Goal: Information Seeking & Learning: Learn about a topic

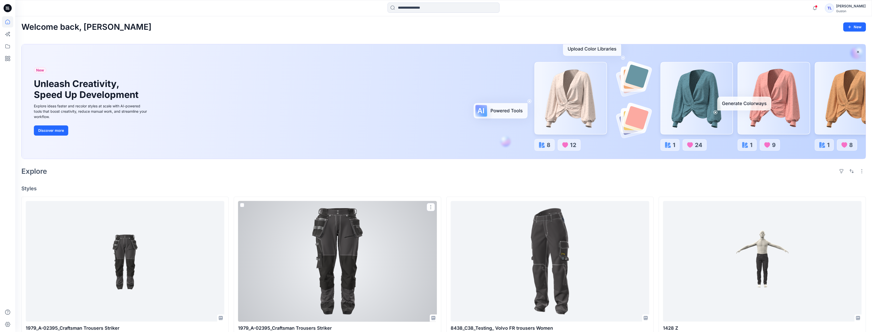
scroll to position [76, 0]
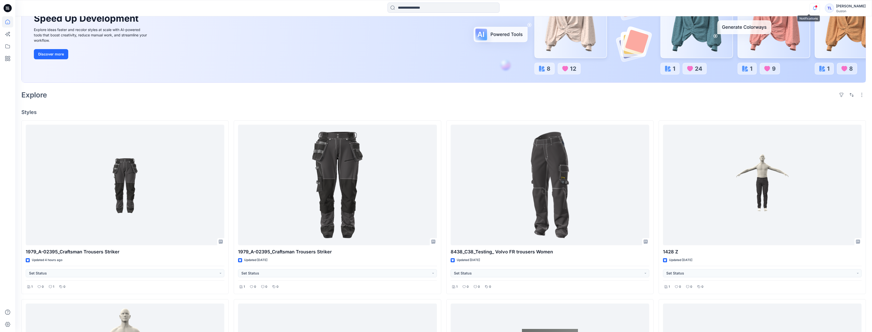
click at [810, 7] on icon "button" at bounding box center [815, 8] width 10 height 10
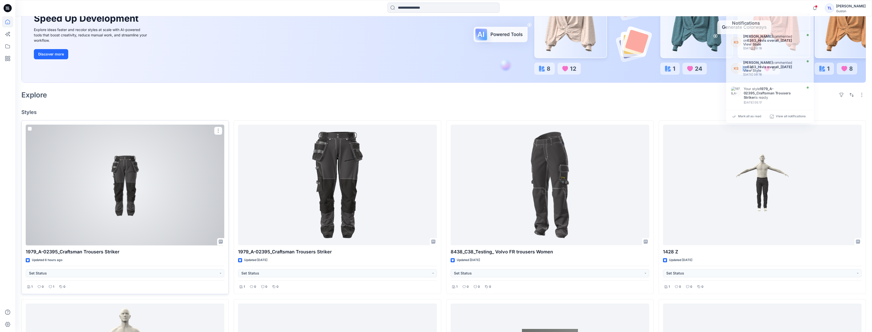
click at [172, 211] on div at bounding box center [125, 185] width 199 height 121
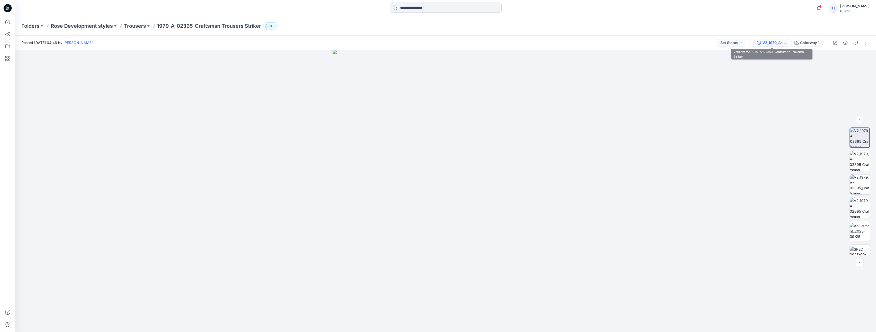
click at [776, 43] on div "V2_1979_A-02395_Craftsman Trousers Striker" at bounding box center [773, 43] width 23 height 6
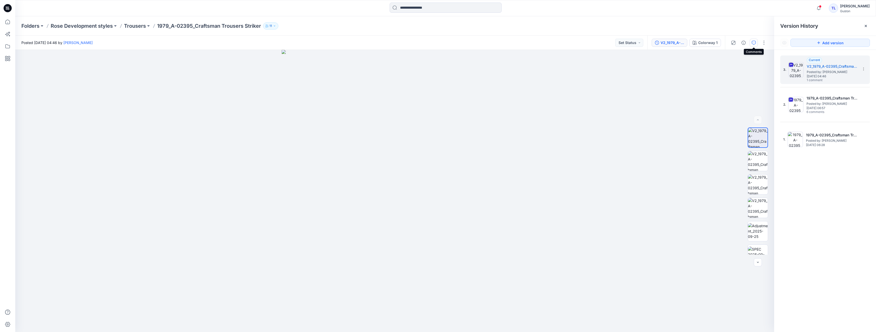
click at [752, 44] on icon "button" at bounding box center [754, 43] width 4 height 4
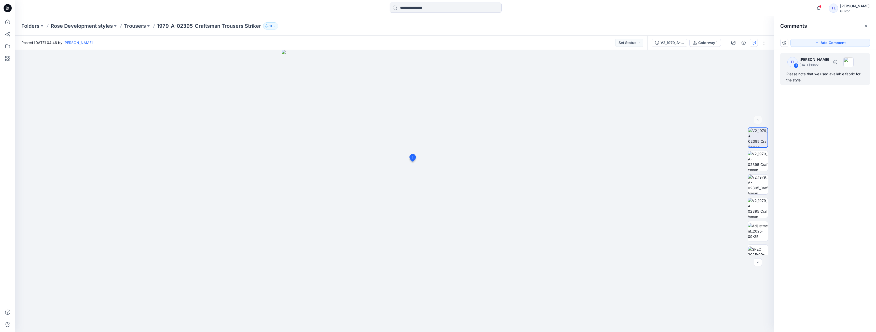
click at [816, 75] on div "Please note that we used available fabric for the style." at bounding box center [824, 77] width 77 height 12
click at [482, 178] on button "button" at bounding box center [480, 178] width 8 height 8
click at [414, 159] on icon at bounding box center [413, 157] width 6 height 7
drag, startPoint x: 399, startPoint y: 146, endPoint x: 395, endPoint y: 188, distance: 41.9
click at [395, 188] on img at bounding box center [395, 173] width 540 height 318
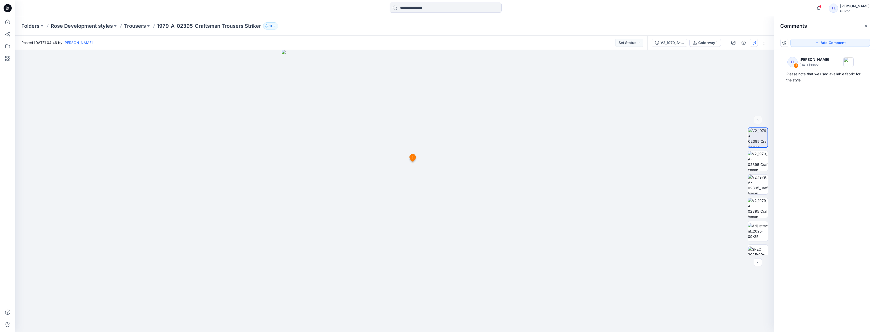
click at [682, 37] on div "V2_1979_A-02395_Craftsman Trousers Striker Colorway 1" at bounding box center [686, 43] width 78 height 14
click at [679, 43] on div "V2_1979_A-02395_Craftsman Trousers Striker" at bounding box center [671, 43] width 23 height 6
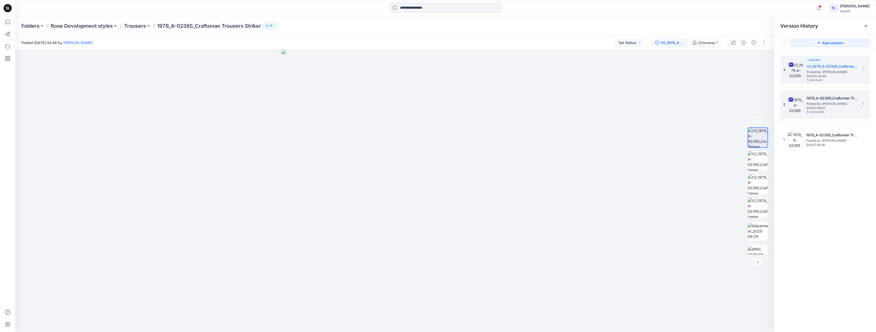
click at [819, 101] on h5 "1979_A-02395_Craftsman Trousers Striker" at bounding box center [831, 98] width 51 height 6
drag, startPoint x: 407, startPoint y: 85, endPoint x: 415, endPoint y: 280, distance: 194.9
click at [415, 280] on img at bounding box center [401, 86] width 1091 height 492
drag, startPoint x: 410, startPoint y: 171, endPoint x: 403, endPoint y: 242, distance: 71.3
click at [403, 242] on img at bounding box center [394, 123] width 1091 height 418
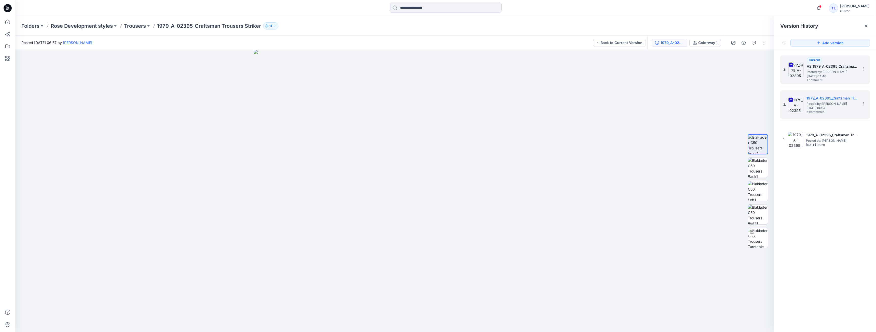
click at [843, 73] on span "Posted by: [PERSON_NAME]" at bounding box center [832, 72] width 51 height 5
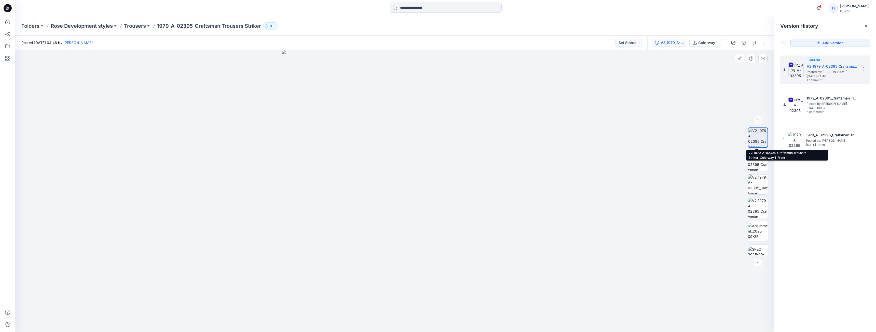
click at [760, 142] on img at bounding box center [757, 137] width 19 height 19
drag, startPoint x: 382, startPoint y: 158, endPoint x: 373, endPoint y: 260, distance: 102.0
click at [373, 262] on img at bounding box center [394, 191] width 415 height 282
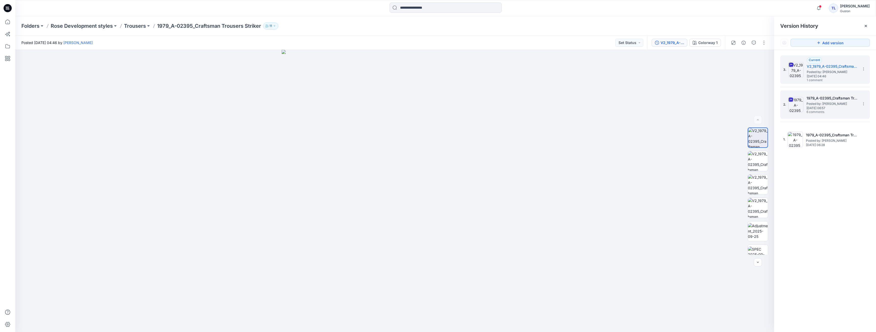
click at [821, 97] on h5 "1979_A-02395_Craftsman Trousers Striker" at bounding box center [831, 98] width 51 height 6
drag, startPoint x: 402, startPoint y: 65, endPoint x: 389, endPoint y: 281, distance: 216.6
click at [388, 286] on img at bounding box center [396, 182] width 768 height 299
click at [820, 72] on span "Posted by: [PERSON_NAME]" at bounding box center [832, 72] width 51 height 5
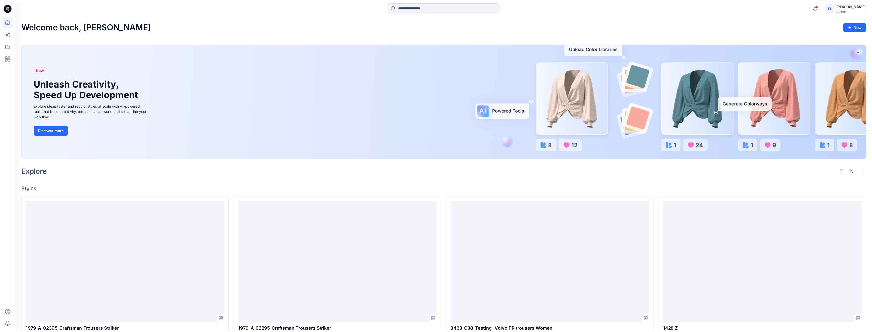
scroll to position [76, 0]
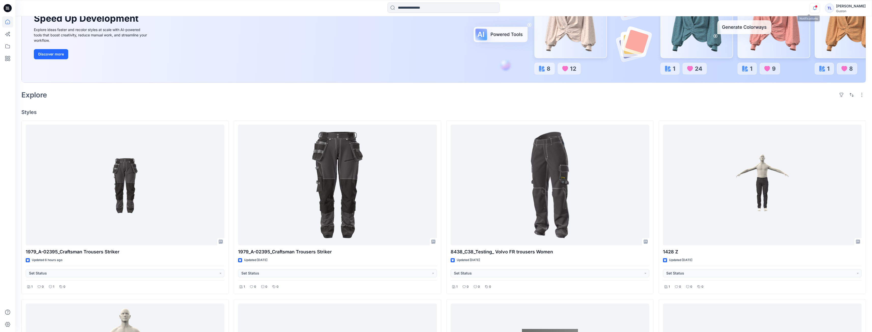
click at [811, 8] on icon "button" at bounding box center [815, 8] width 10 height 10
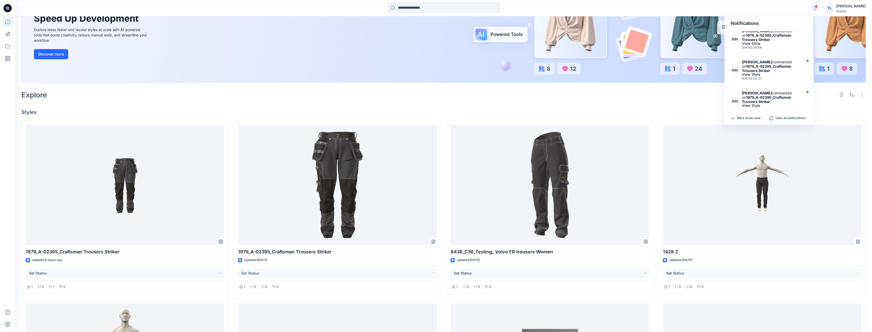
scroll to position [0, 0]
